Goal: Find specific page/section: Find specific page/section

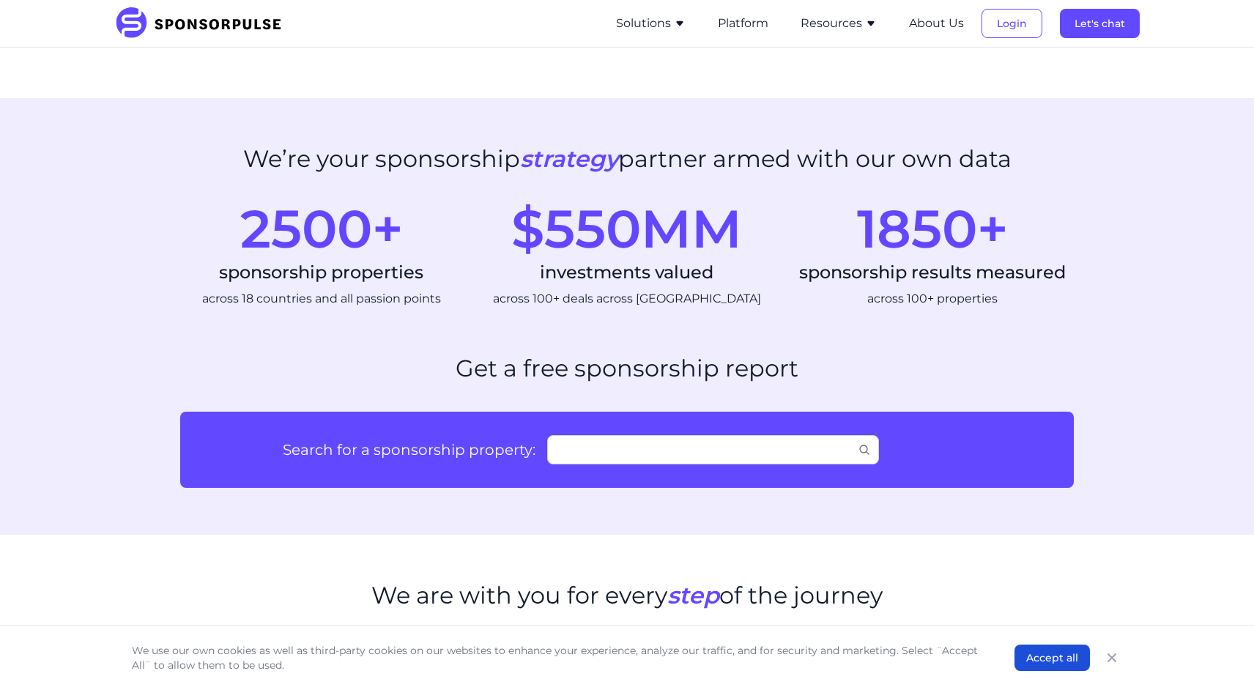
scroll to position [612, 0]
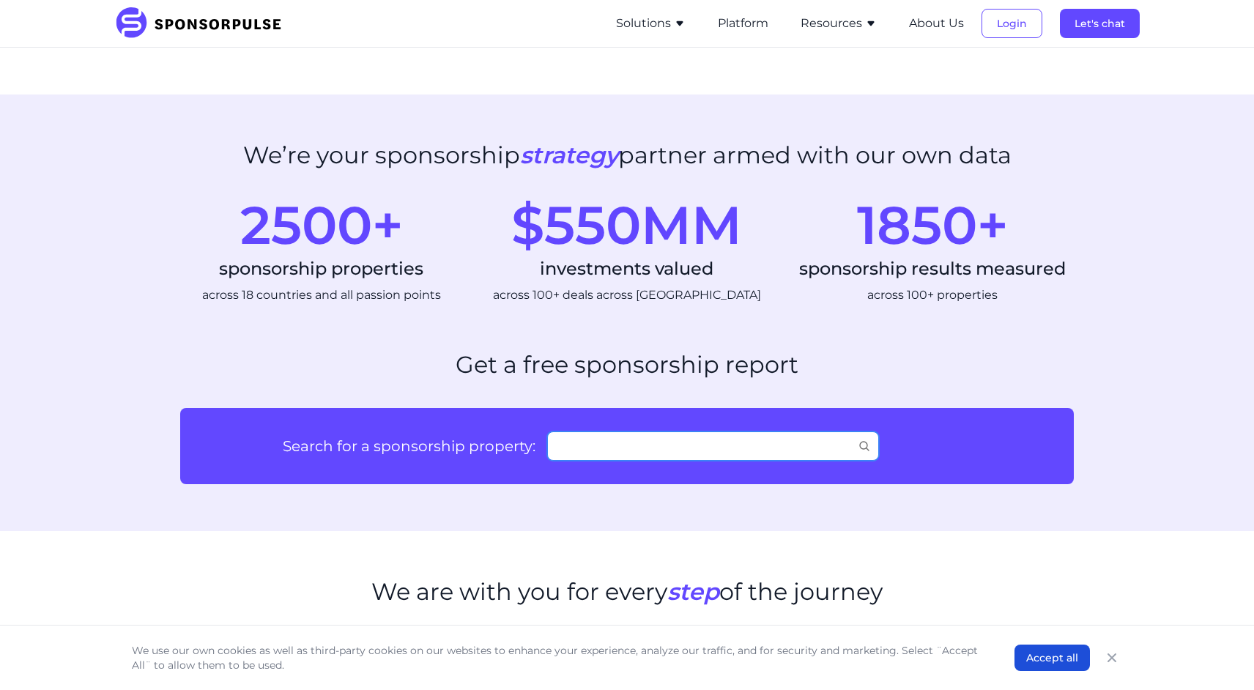
click at [719, 437] on input "Search for a sponsorship property:" at bounding box center [713, 445] width 332 height 29
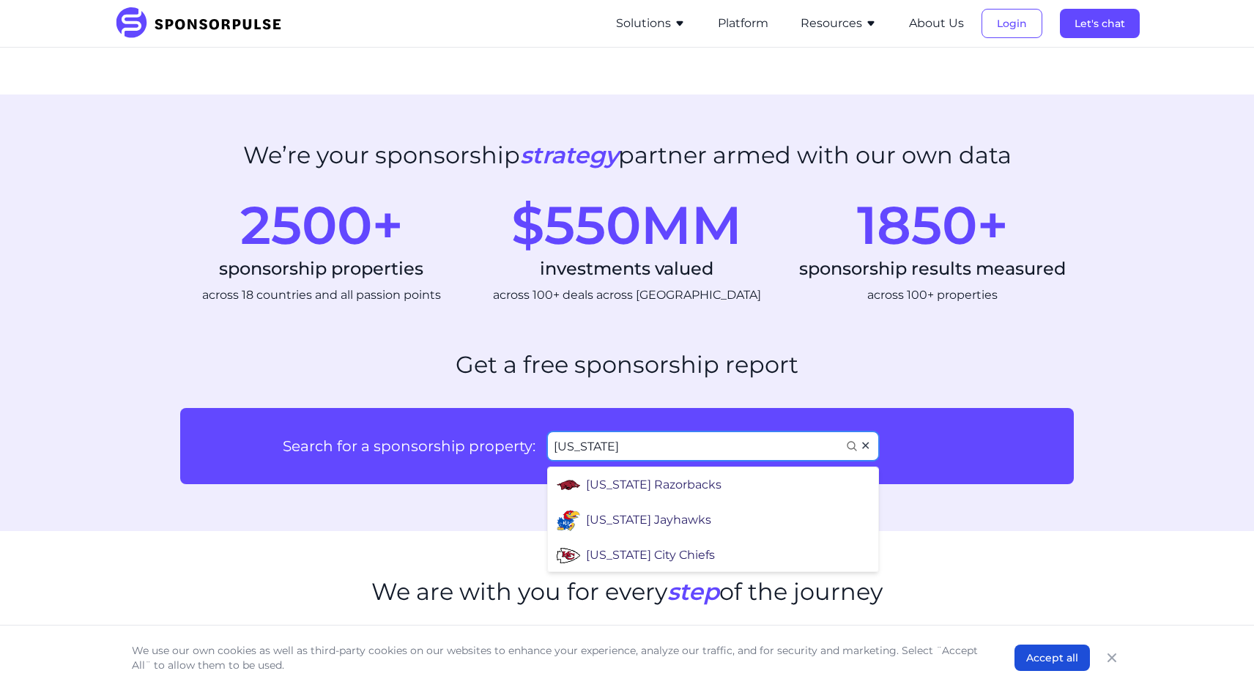
type input "[US_STATE]"
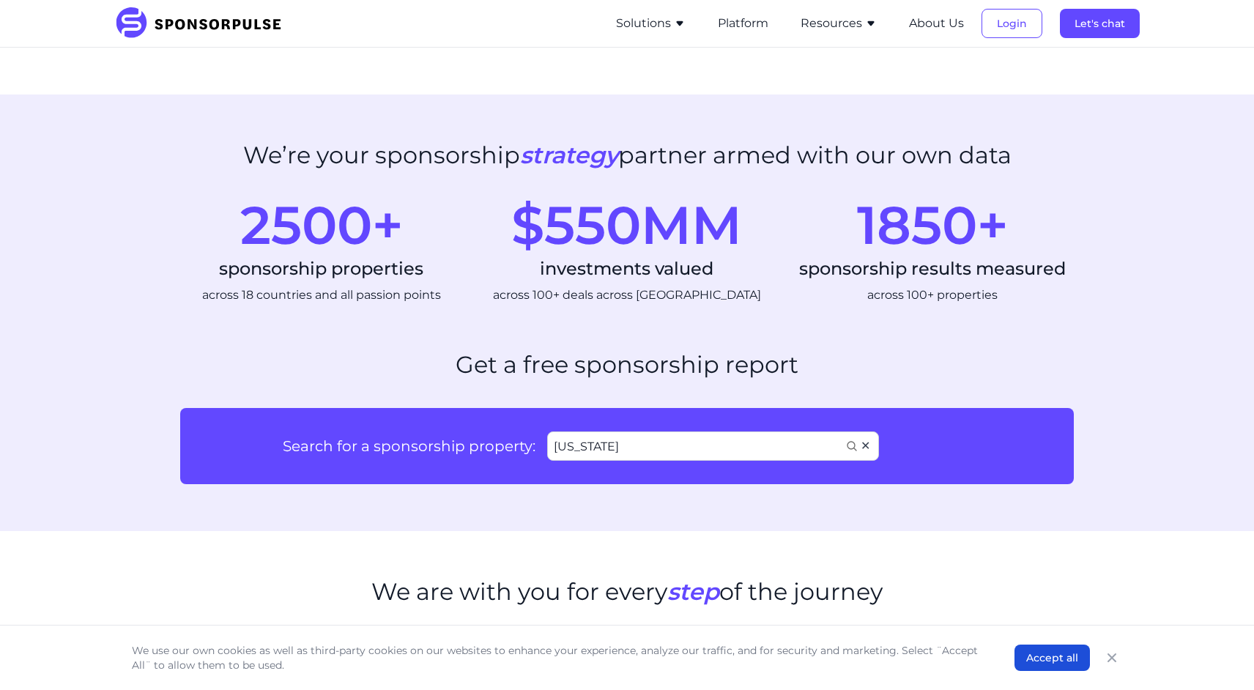
click at [674, 547] on div "[US_STATE] City Chiefs" at bounding box center [650, 550] width 129 height 18
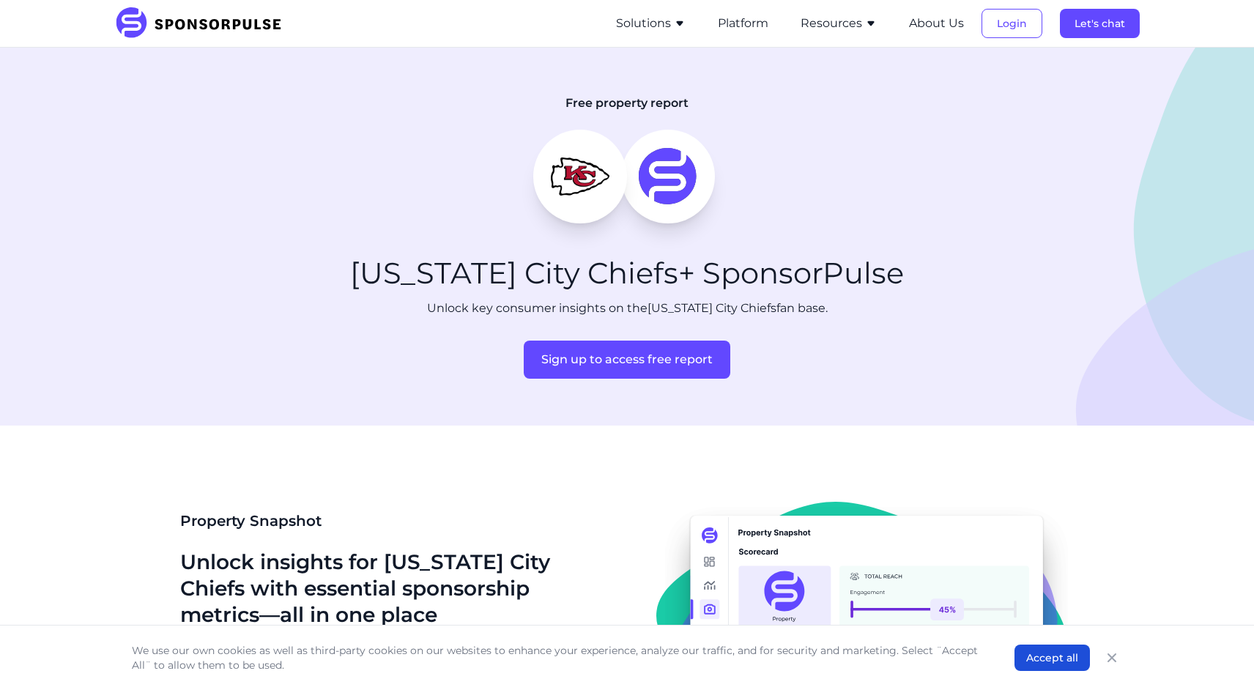
click at [198, 20] on img at bounding box center [203, 23] width 178 height 32
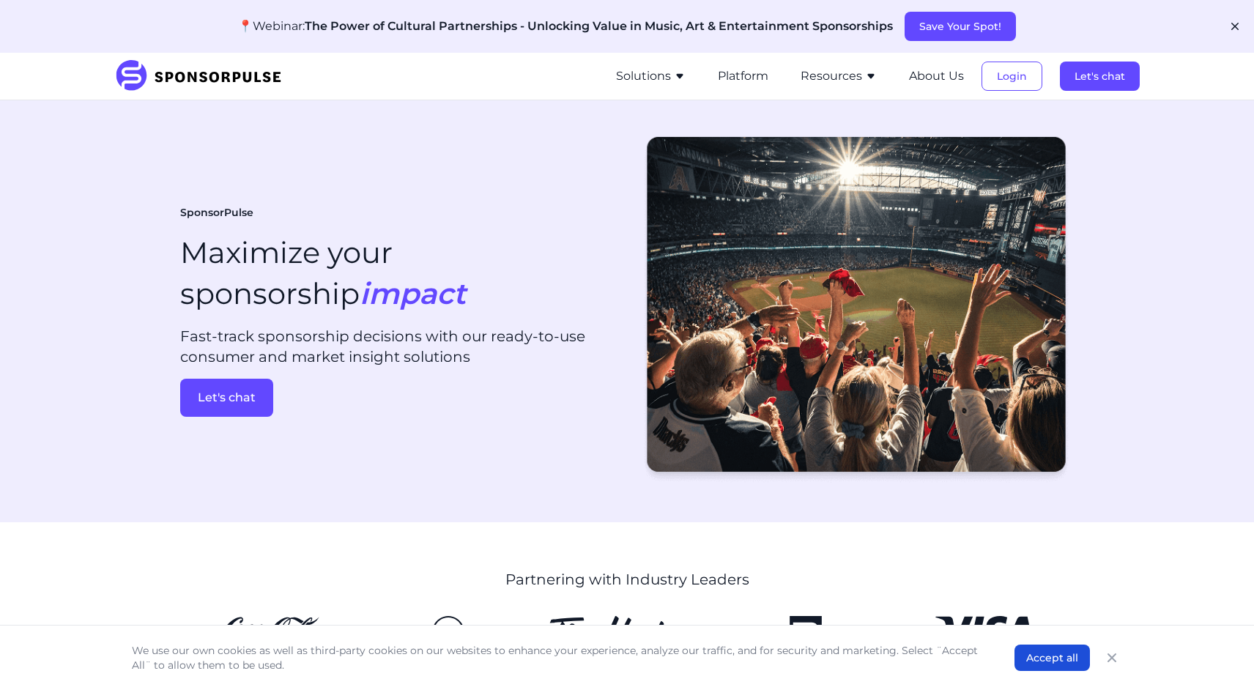
click at [658, 73] on button "Solutions" at bounding box center [651, 76] width 70 height 18
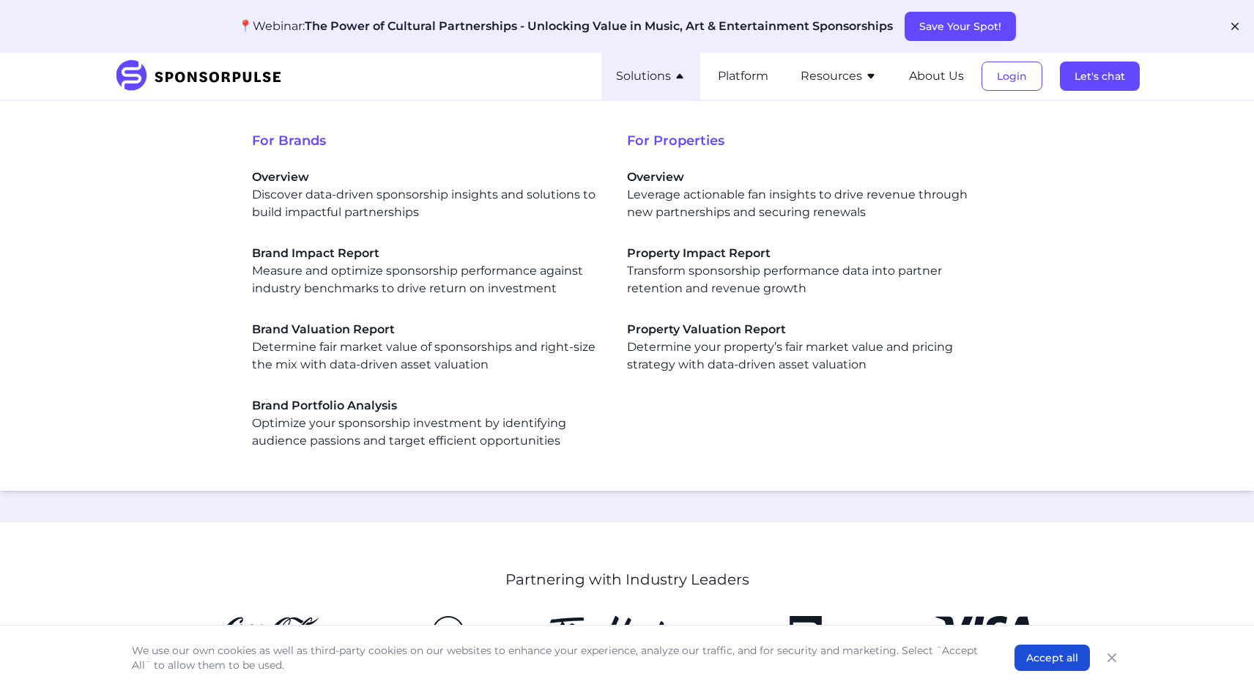
click at [658, 73] on button "Solutions" at bounding box center [651, 76] width 70 height 18
